Goal: Entertainment & Leisure: Browse casually

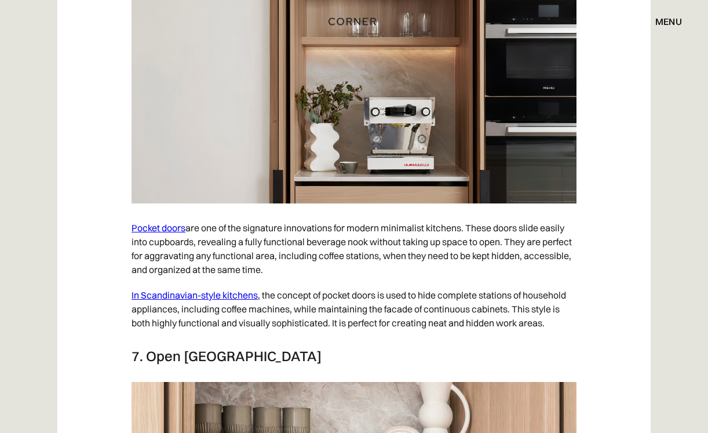
scroll to position [4006, 0]
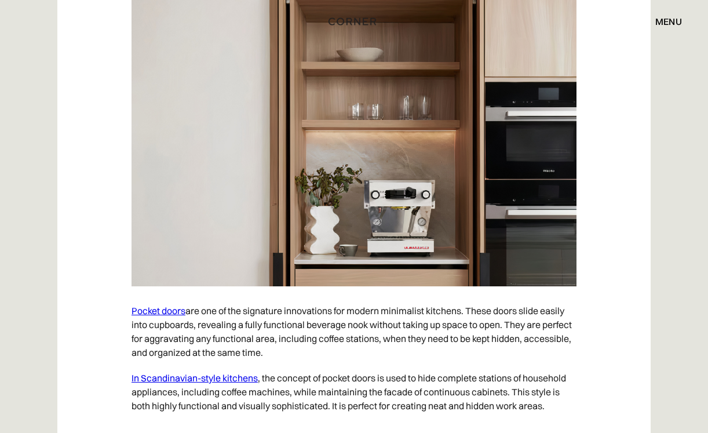
click at [408, 231] on img at bounding box center [354, 129] width 445 height 313
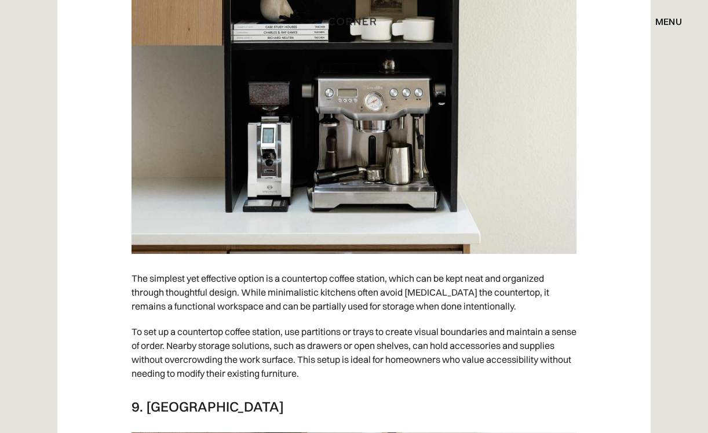
scroll to position [5021, 0]
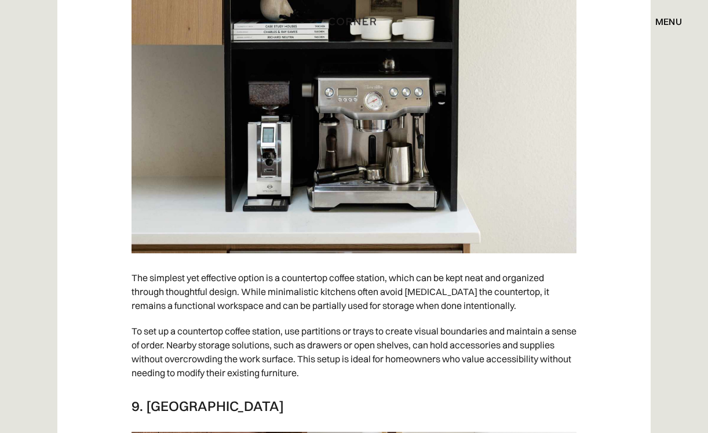
click at [389, 167] on img at bounding box center [354, 96] width 445 height 313
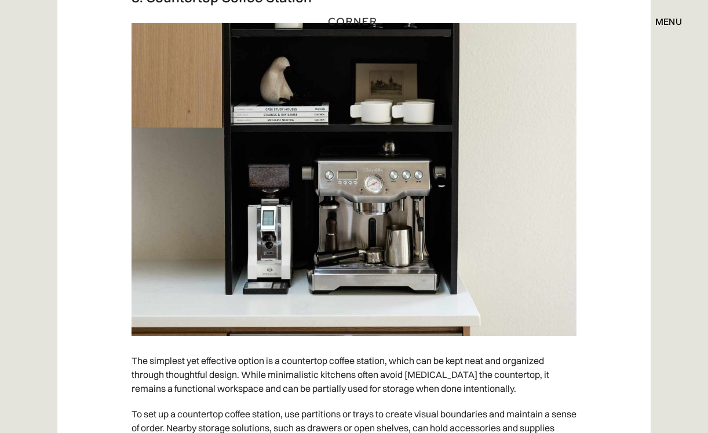
scroll to position [4932, 0]
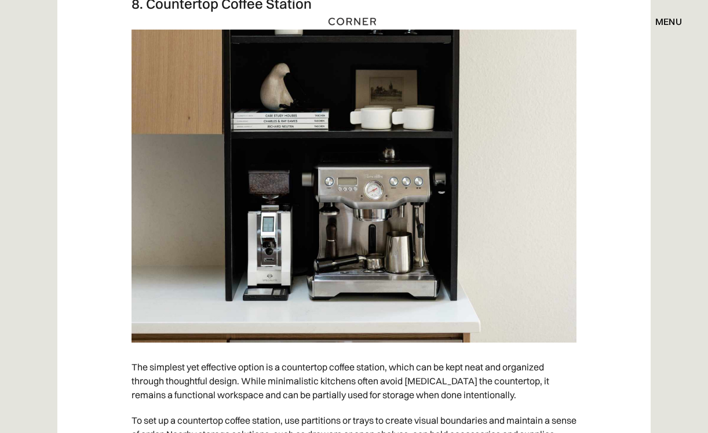
click at [389, 167] on img at bounding box center [354, 186] width 445 height 313
click at [389, 166] on img at bounding box center [354, 186] width 445 height 313
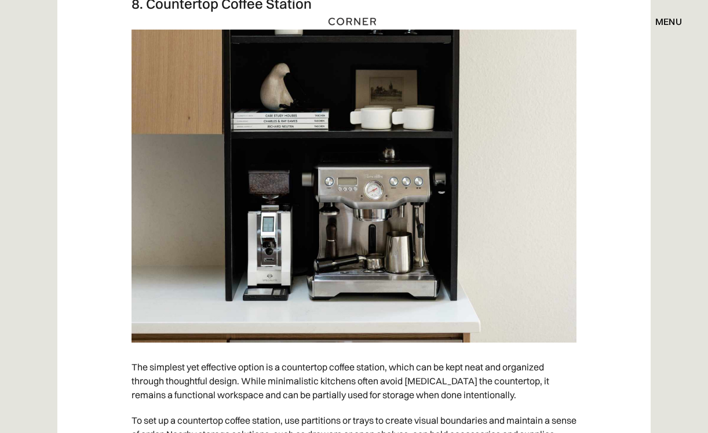
click at [389, 166] on img at bounding box center [354, 186] width 445 height 313
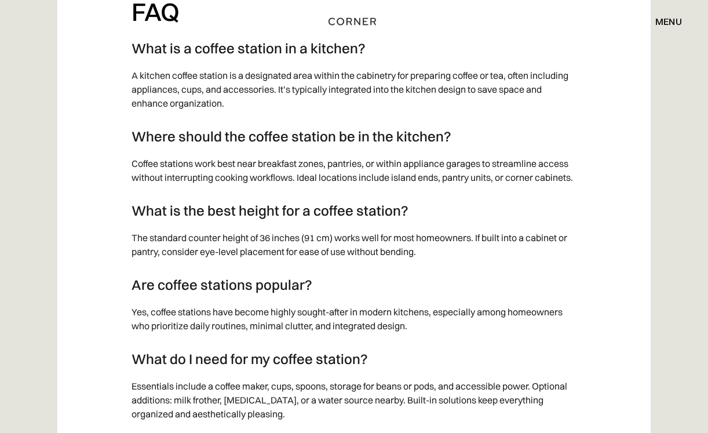
scroll to position [9883, 0]
